Goal: Complete application form

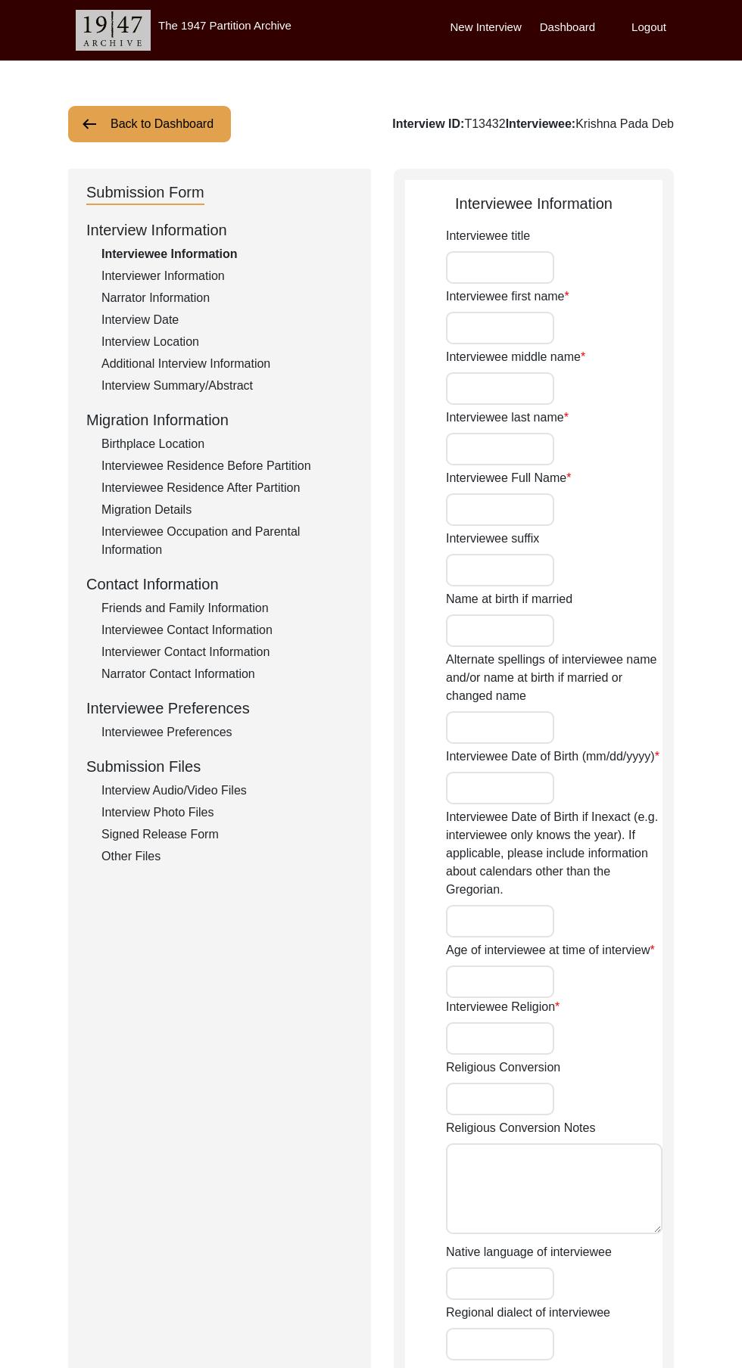
type input "Mr"
type input "[DEMOGRAPHIC_DATA]"
type input "Pada"
type input "Deb"
type input "Krishna Pada Deb"
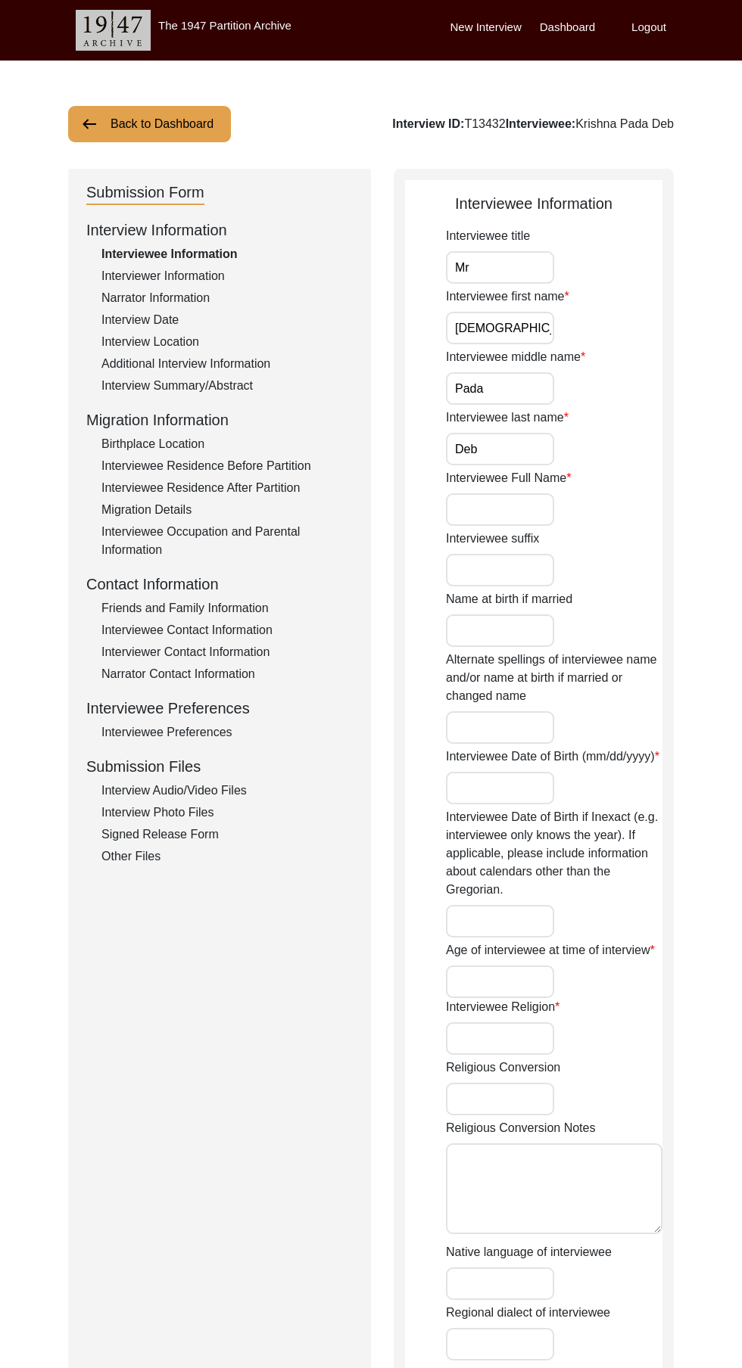
type input "[DATE]"
type input "Bangla Sambat or Bengali Calender: 30 [DATE]"
type input "84"
type input "[DEMOGRAPHIC_DATA]"
type input "Bengali"
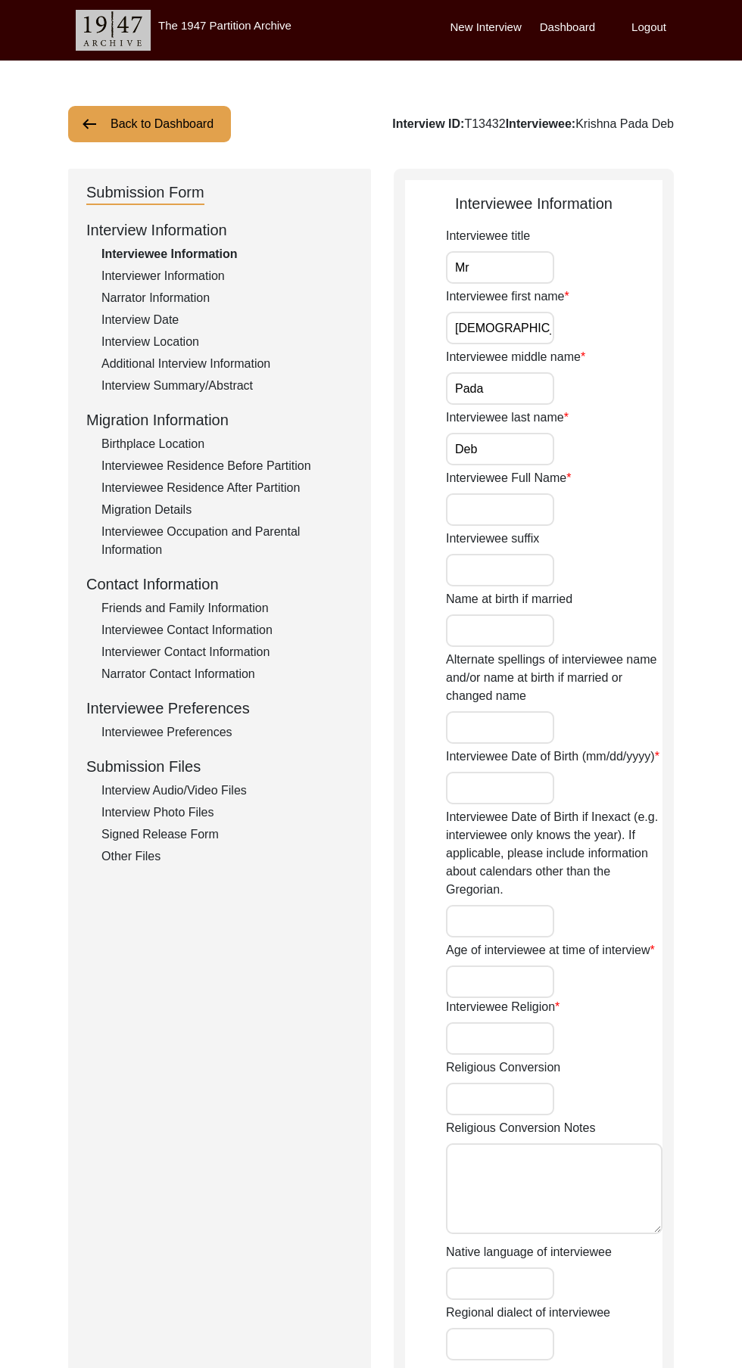
type input "[DEMOGRAPHIC_DATA]"
type input "Indo-Aryan"
click at [195, 123] on button "Back to Dashboard" at bounding box center [149, 124] width 163 height 36
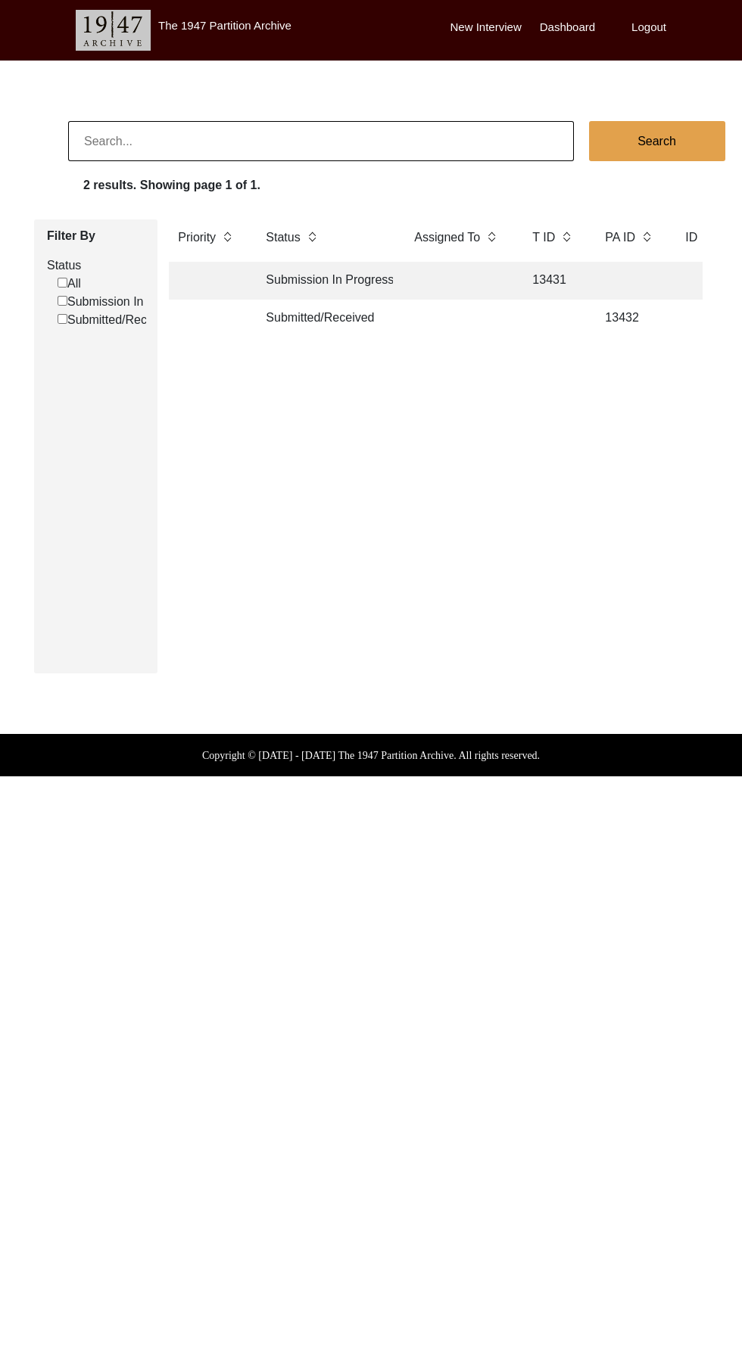
click at [272, 326] on td at bounding box center [458, 319] width 106 height 38
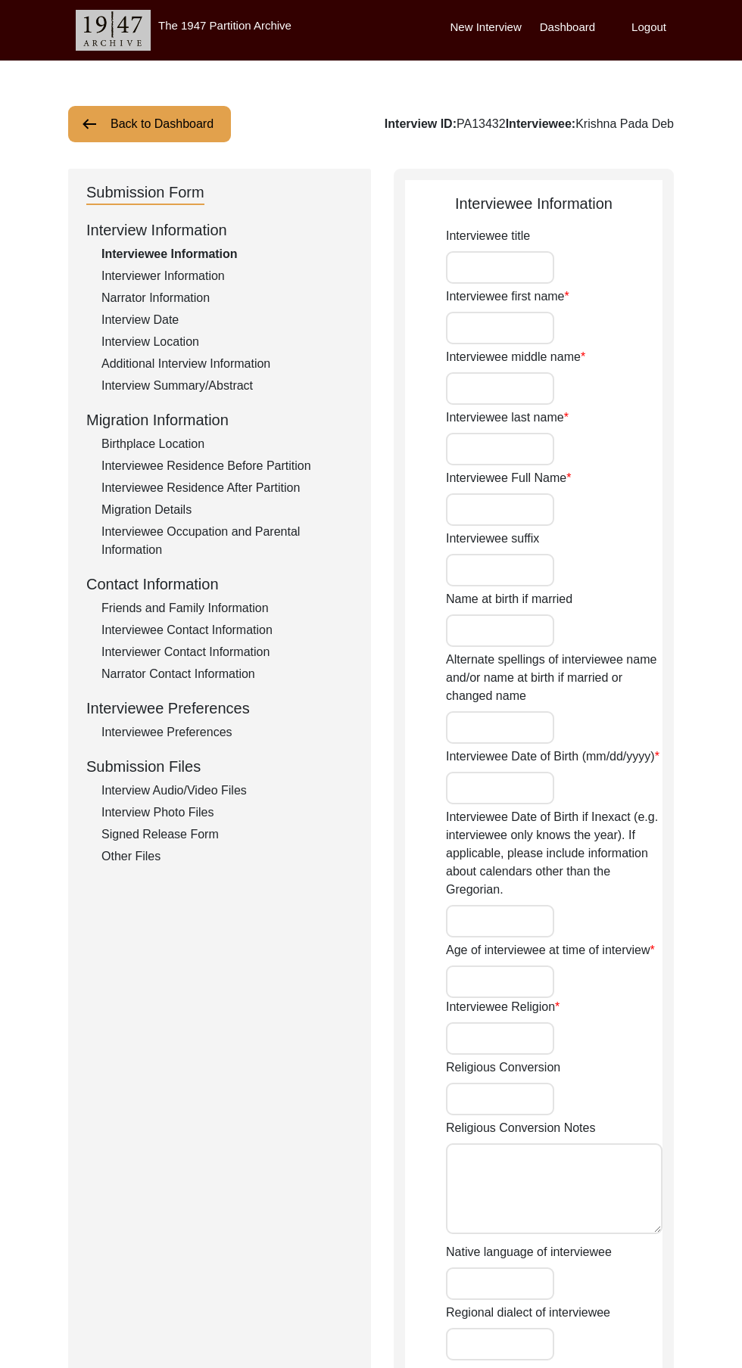
type input "Mr"
type input "[DEMOGRAPHIC_DATA]"
type input "Pada"
type input "Deb"
type input "Krishna Pada Deb"
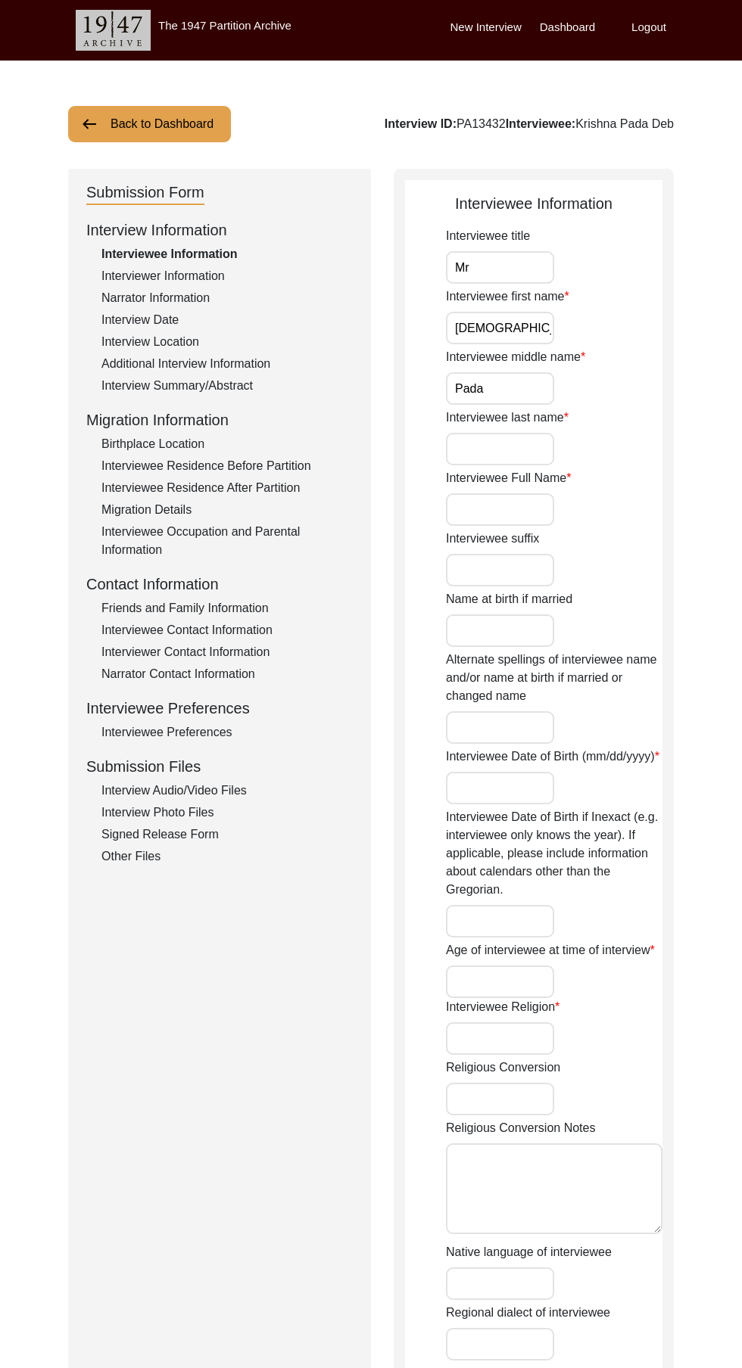
type input "[DATE]"
type input "Bangla Sambat or Bengali Calender: 30 [DATE]"
type input "84"
type input "[DEMOGRAPHIC_DATA]"
type input "Bengali"
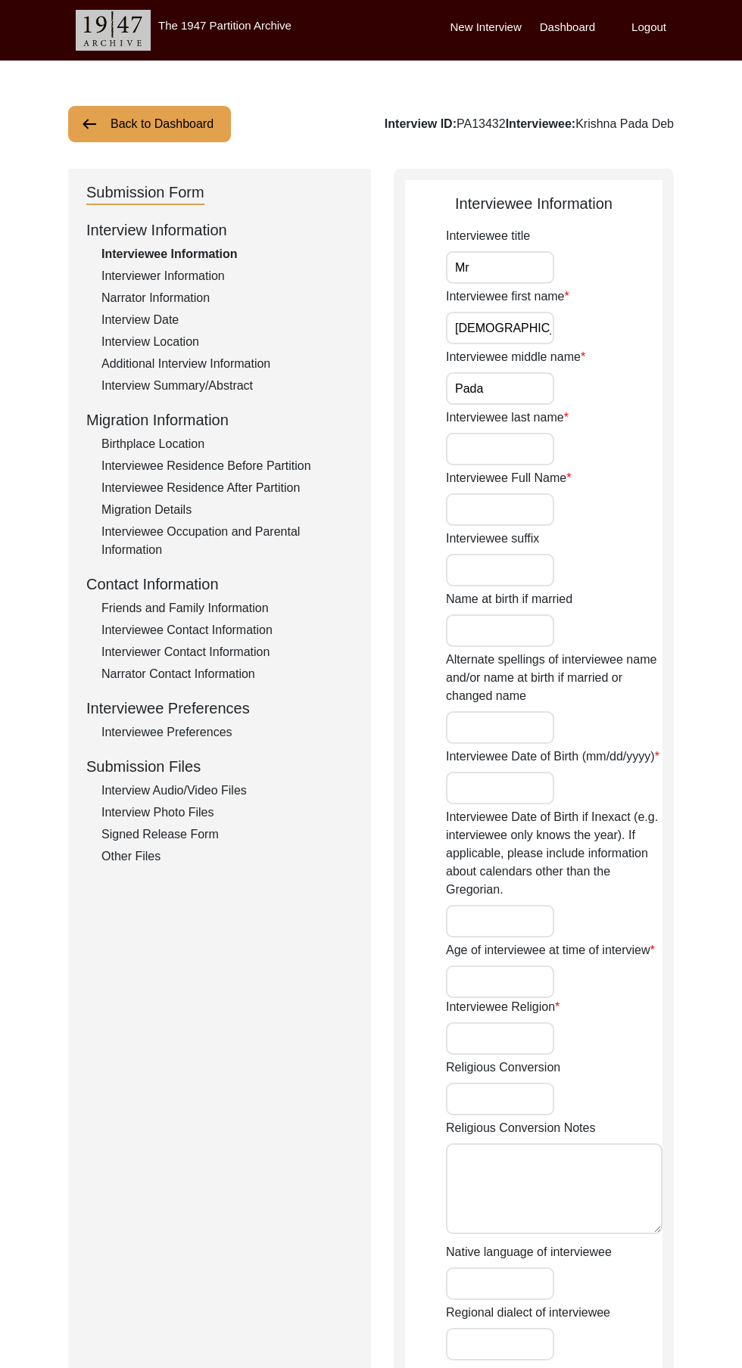
type input "[DEMOGRAPHIC_DATA]"
type input "Indo-Aryan"
click at [272, 24] on label "Dashboard" at bounding box center [567, 27] width 55 height 17
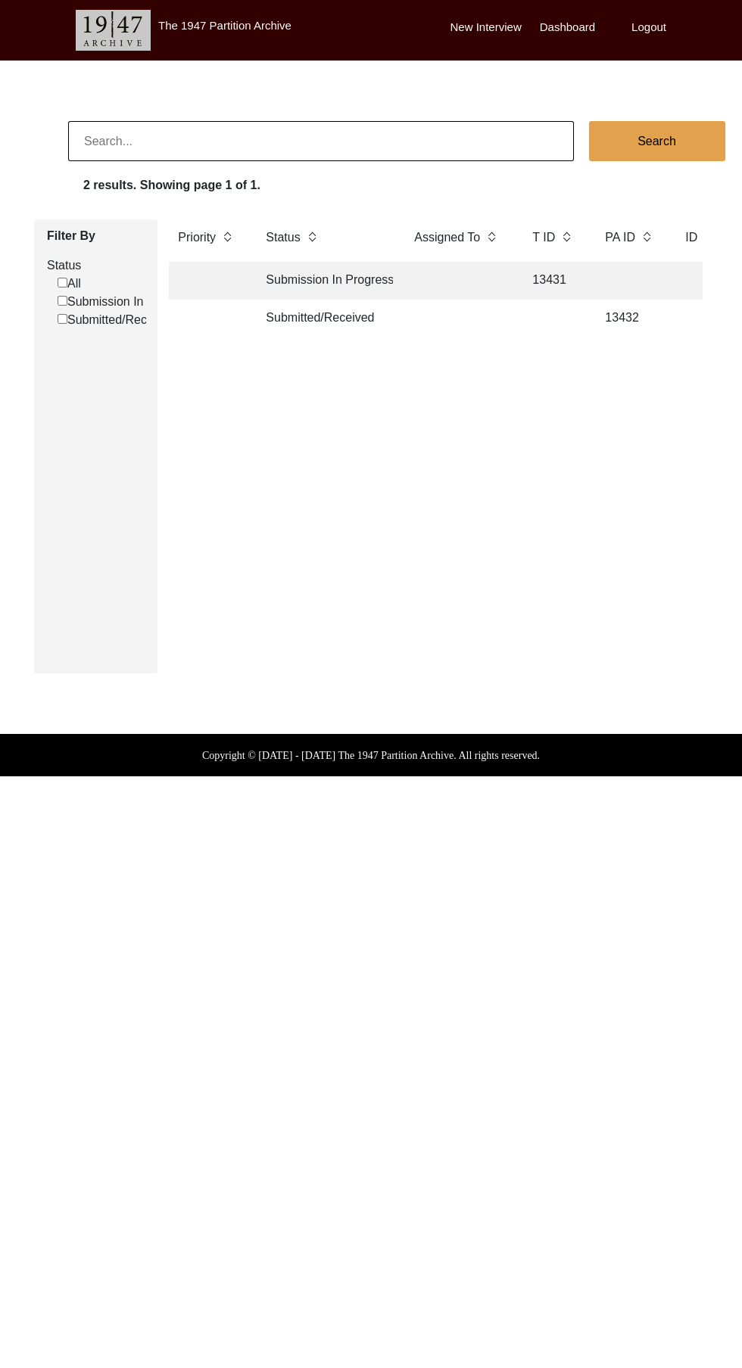
click at [272, 27] on label "Logout" at bounding box center [648, 27] width 35 height 17
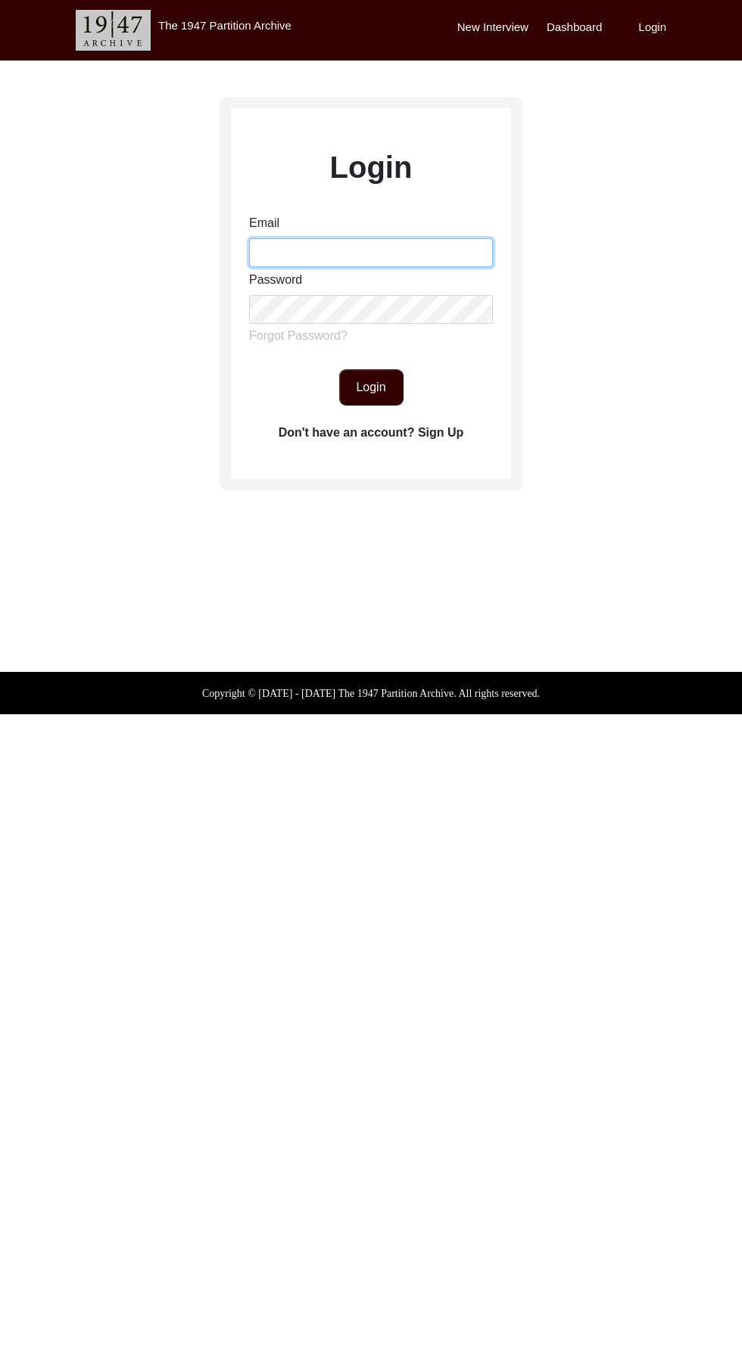
click at [272, 257] on input "Email" at bounding box center [371, 252] width 244 height 29
type input "[EMAIL_ADDRESS][DOMAIN_NAME]"
click at [272, 394] on button "Login" at bounding box center [371, 387] width 64 height 36
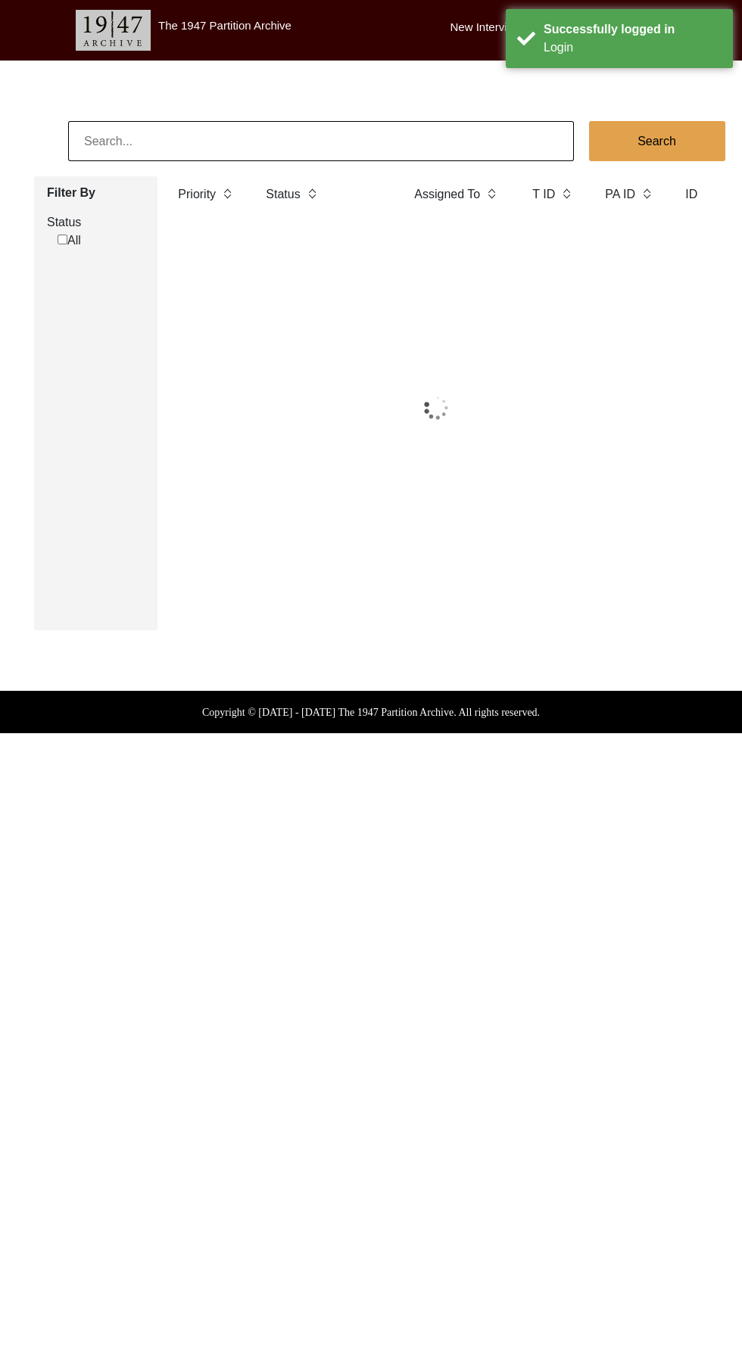
click at [272, 379] on img at bounding box center [435, 408] width 115 height 76
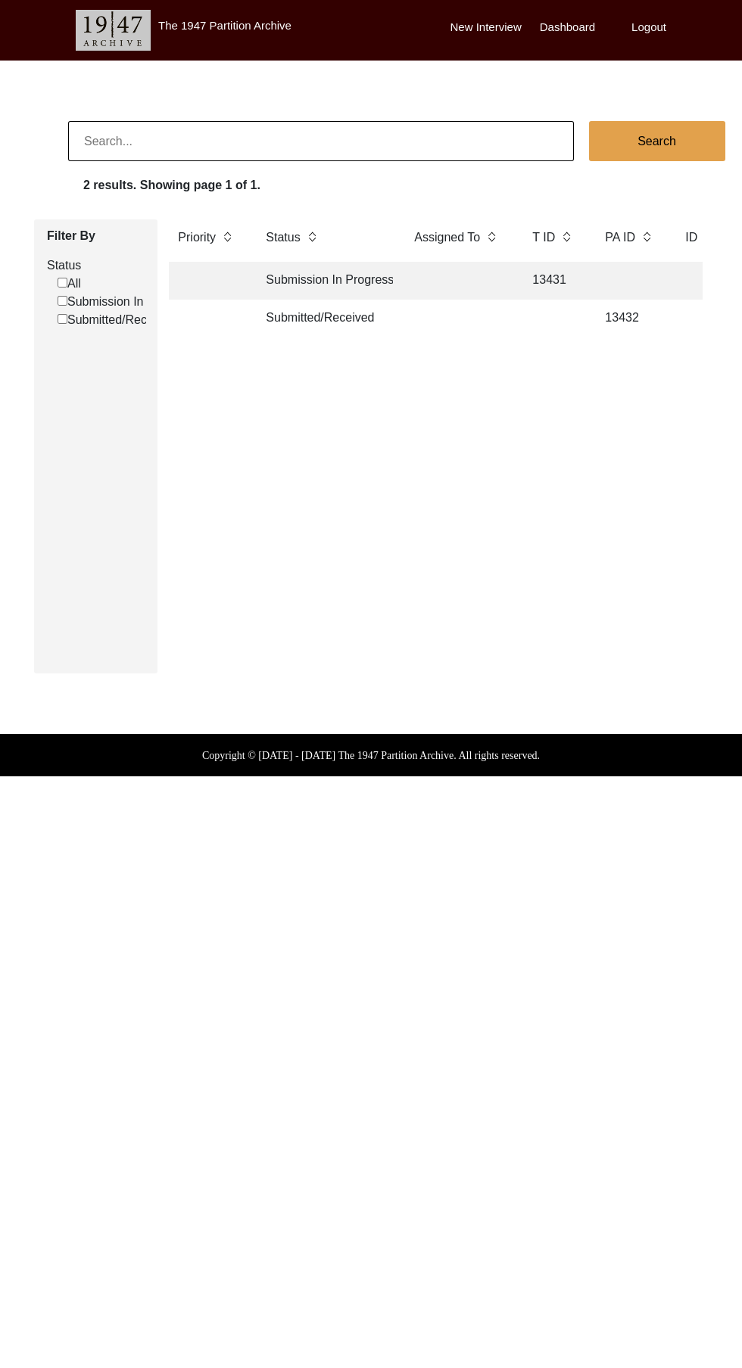
click at [272, 29] on label "Logout" at bounding box center [648, 27] width 35 height 17
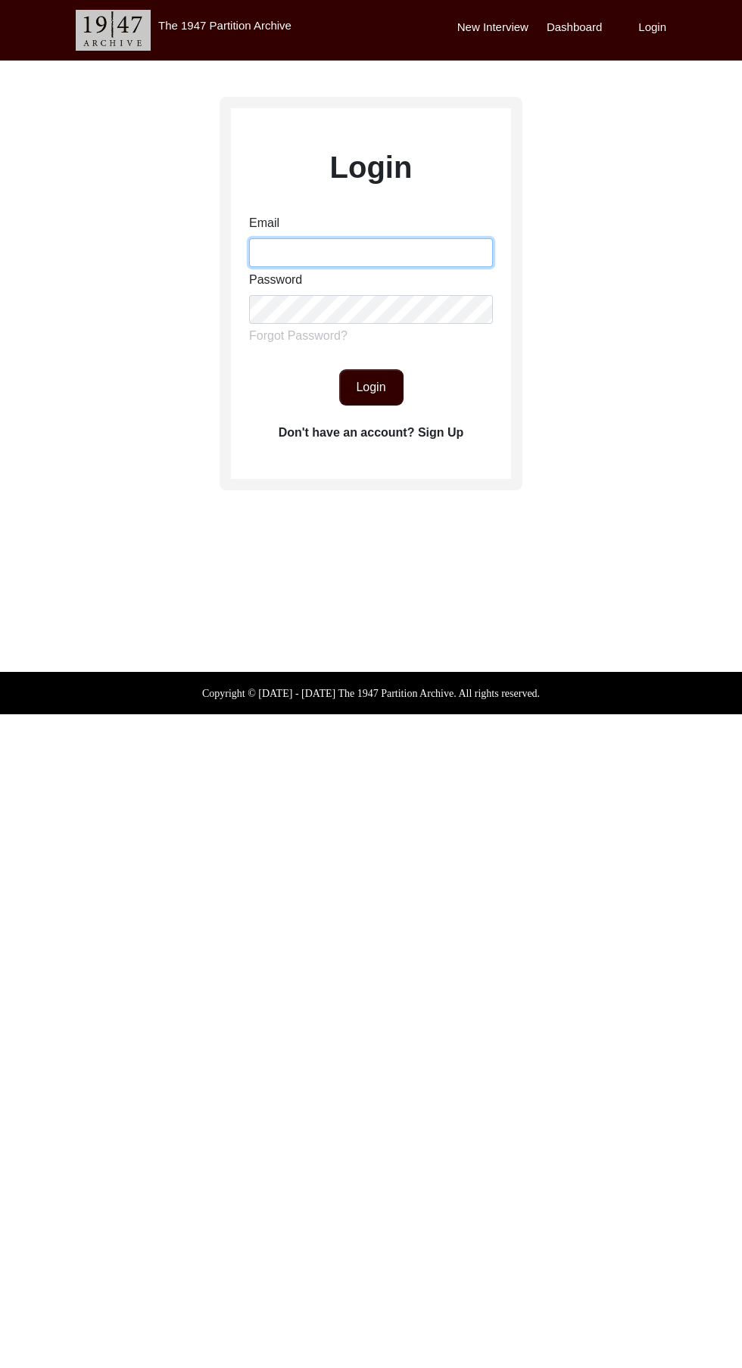
click at [272, 260] on input "Email" at bounding box center [371, 252] width 244 height 29
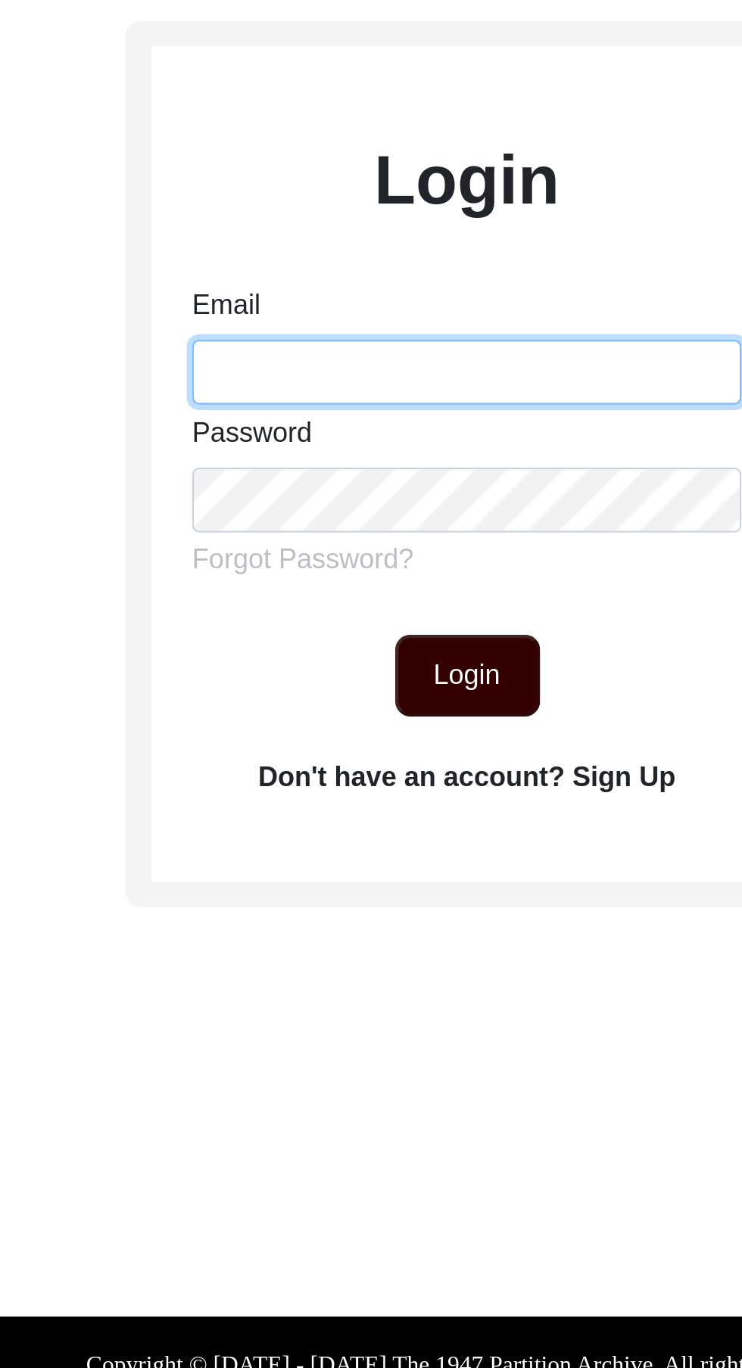
type input "[EMAIL_ADDRESS][DOMAIN_NAME]"
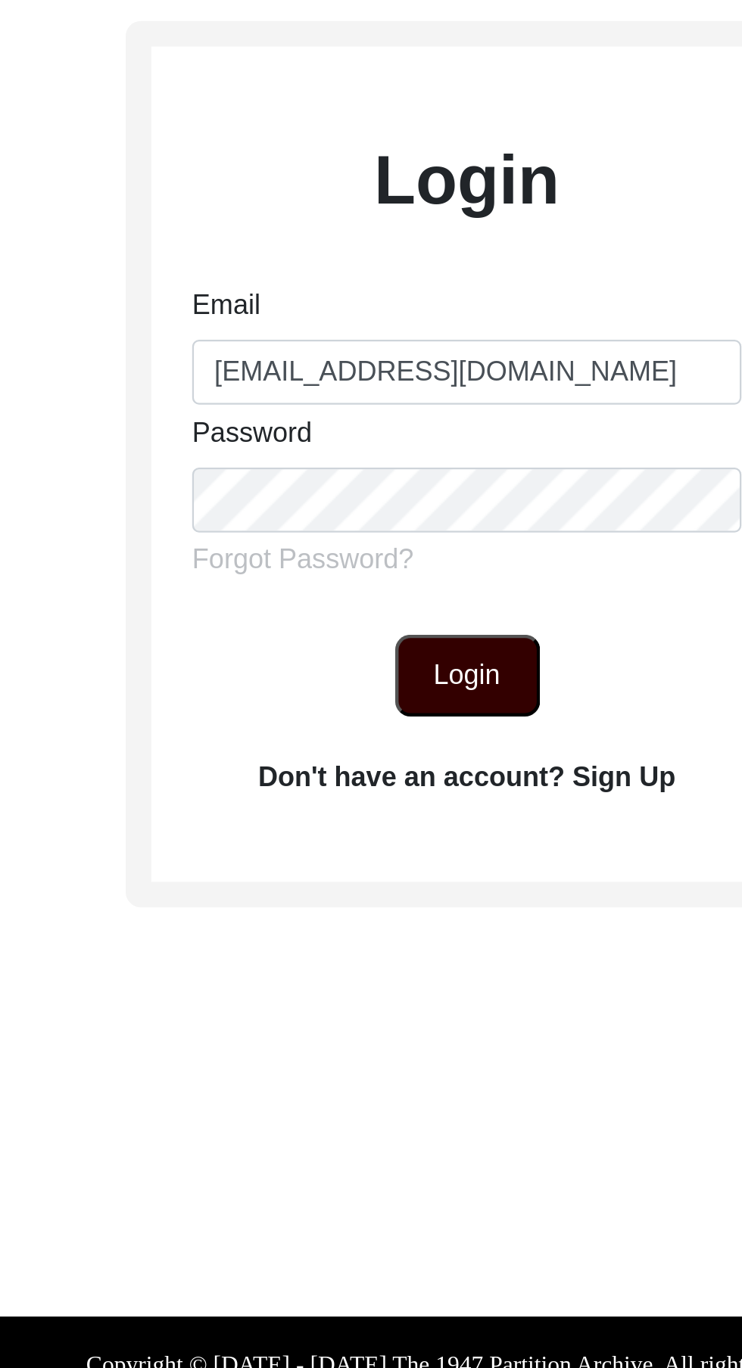
click at [272, 388] on button "Login" at bounding box center [371, 387] width 64 height 36
